Goal: Check status: Check status

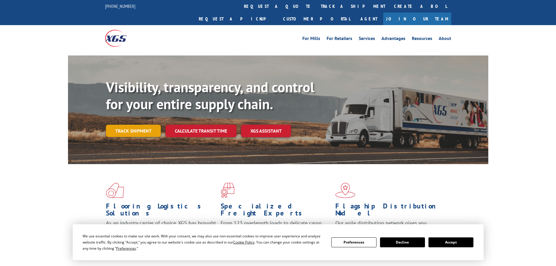
click at [137, 125] on link "Track shipment" at bounding box center [133, 131] width 55 height 12
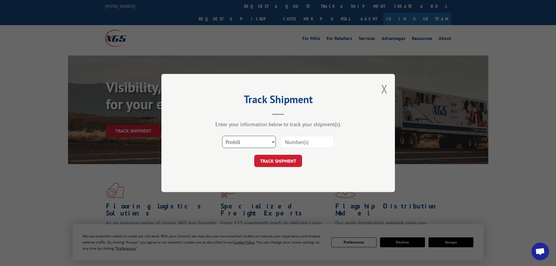
click at [260, 142] on select "Select category... Probill BOL PO" at bounding box center [249, 142] width 54 height 12
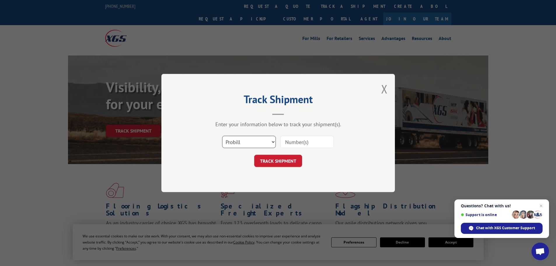
select select "bol"
click at [222, 136] on select "Select category... Probill BOL PO" at bounding box center [249, 142] width 54 height 12
click at [298, 143] on input at bounding box center [307, 142] width 54 height 12
paste input "230348074"
type input "230348074"
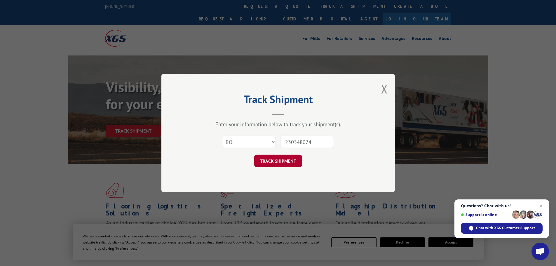
click at [284, 160] on button "TRACK SHIPMENT" at bounding box center [278, 161] width 48 height 12
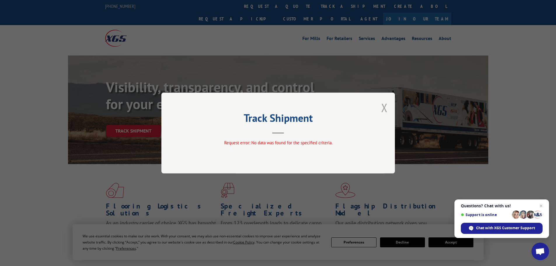
click at [385, 108] on button "Close modal" at bounding box center [384, 107] width 6 height 15
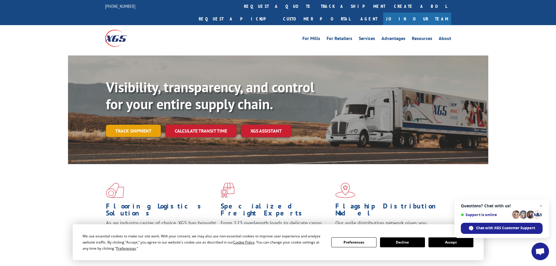
click at [129, 125] on link "Track shipment" at bounding box center [133, 131] width 55 height 12
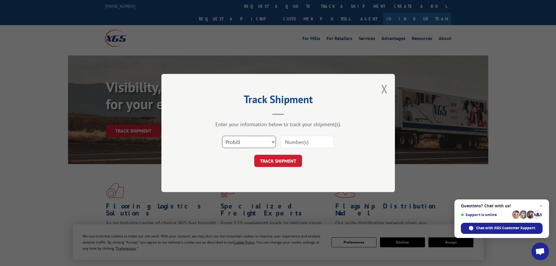
click at [241, 144] on select "Select category... Probill BOL PO" at bounding box center [249, 142] width 54 height 12
select select "bol"
click at [222, 136] on select "Select category... Probill BOL PO" at bounding box center [249, 142] width 54 height 12
click at [284, 142] on input at bounding box center [307, 142] width 54 height 12
paste input "858687"
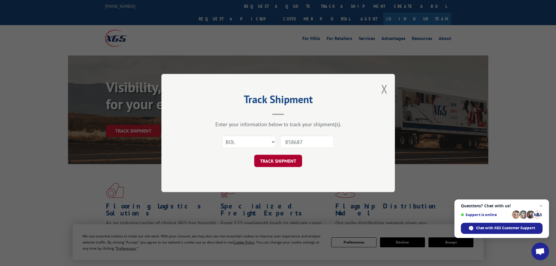
type input "858687"
click at [291, 157] on button "TRACK SHIPMENT" at bounding box center [278, 161] width 48 height 12
